Goal: Check status: Check status

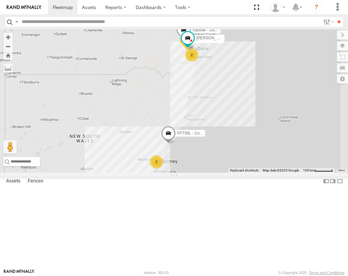
click at [191, 40] on span at bounding box center [183, 31] width 15 height 18
click at [0, 0] on div "[GEOGRAPHIC_DATA]" at bounding box center [0, 0] width 0 height 0
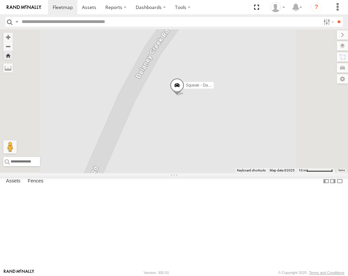
click at [184, 96] on span at bounding box center [176, 87] width 15 height 18
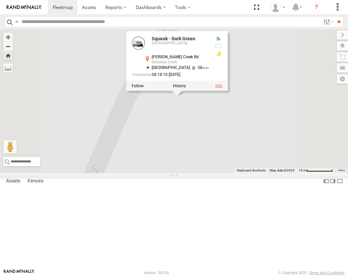
click at [222, 88] on link at bounding box center [218, 86] width 7 height 5
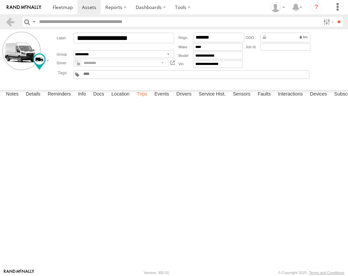
click at [147, 99] on label "Trips" at bounding box center [141, 94] width 17 height 9
click at [159, 99] on label "Events" at bounding box center [161, 94] width 21 height 9
